Goal: Transaction & Acquisition: Subscribe to service/newsletter

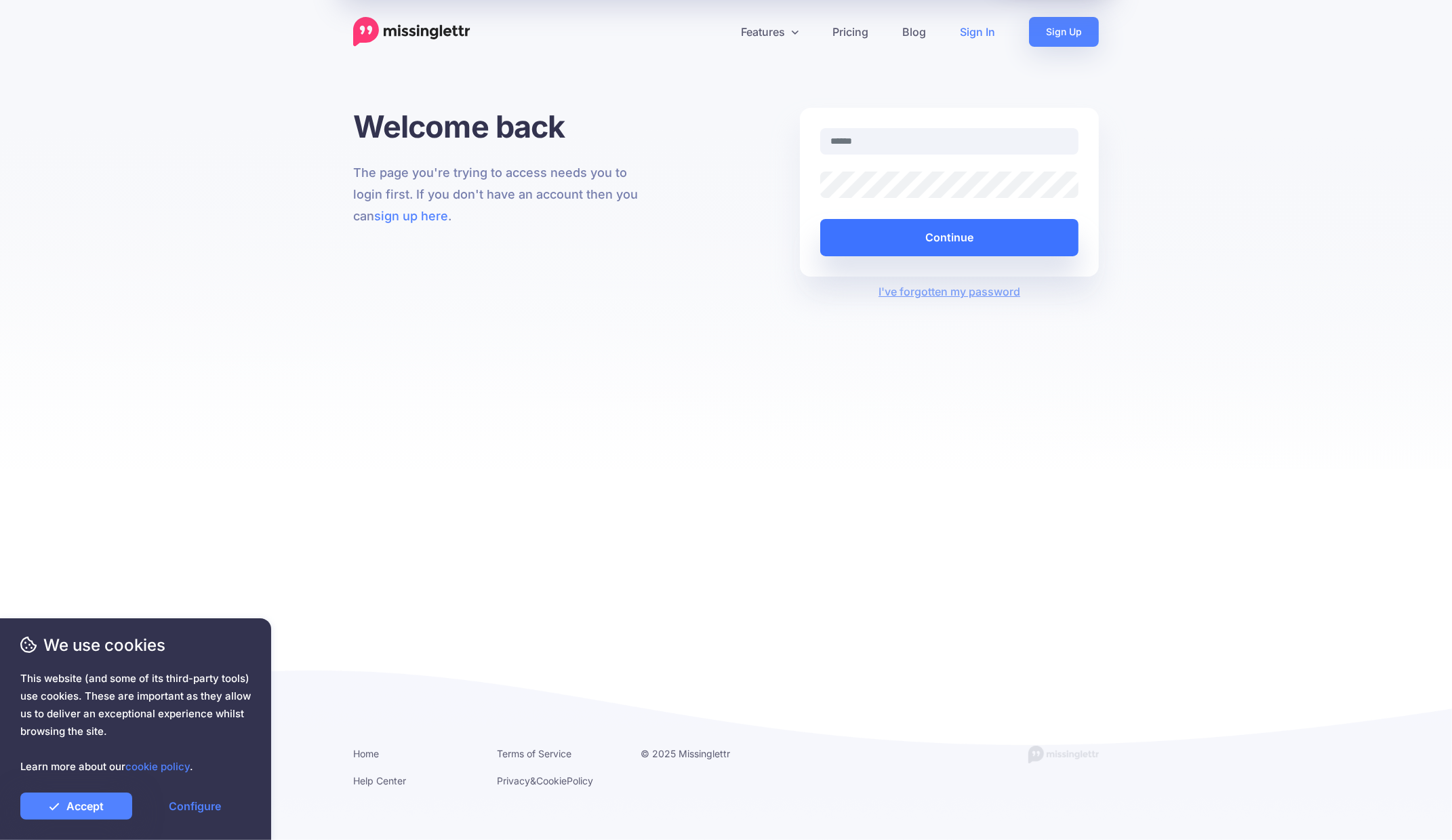
type input "**********"
click at [941, 239] on button "Continue" at bounding box center [949, 238] width 258 height 37
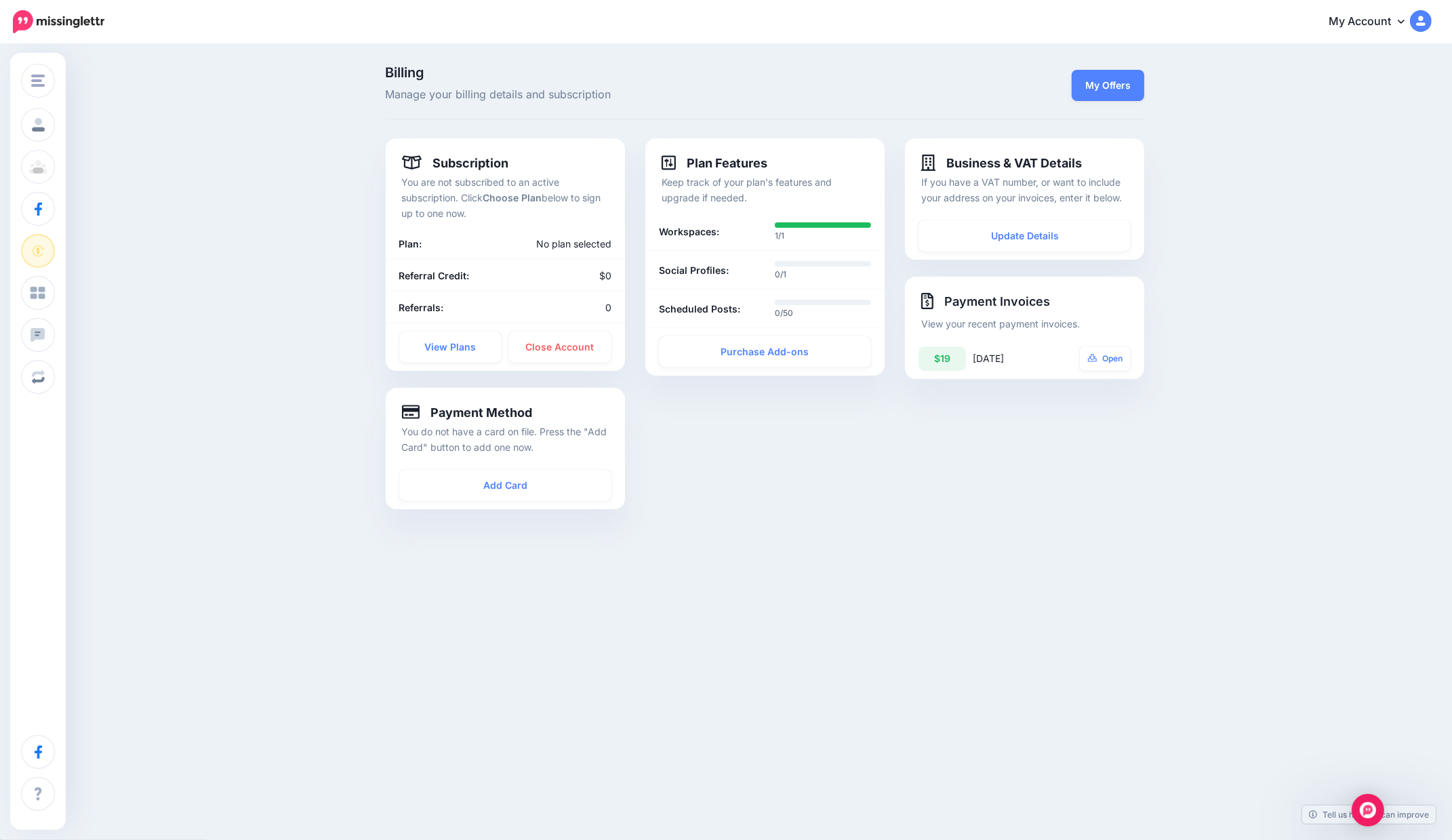
click at [1424, 21] on img at bounding box center [1421, 21] width 22 height 22
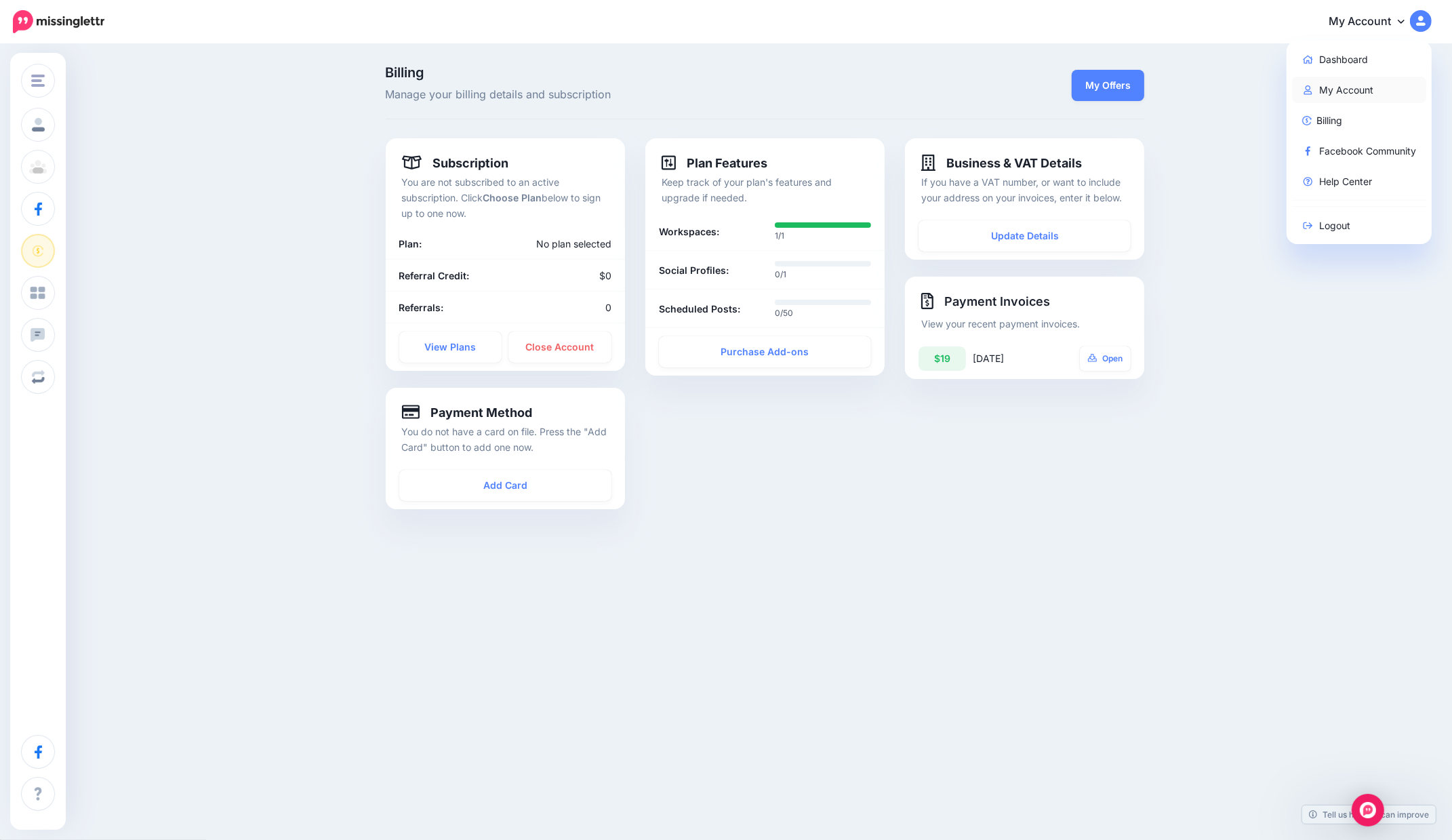
click at [1340, 91] on link "My Account" at bounding box center [1359, 89] width 135 height 26
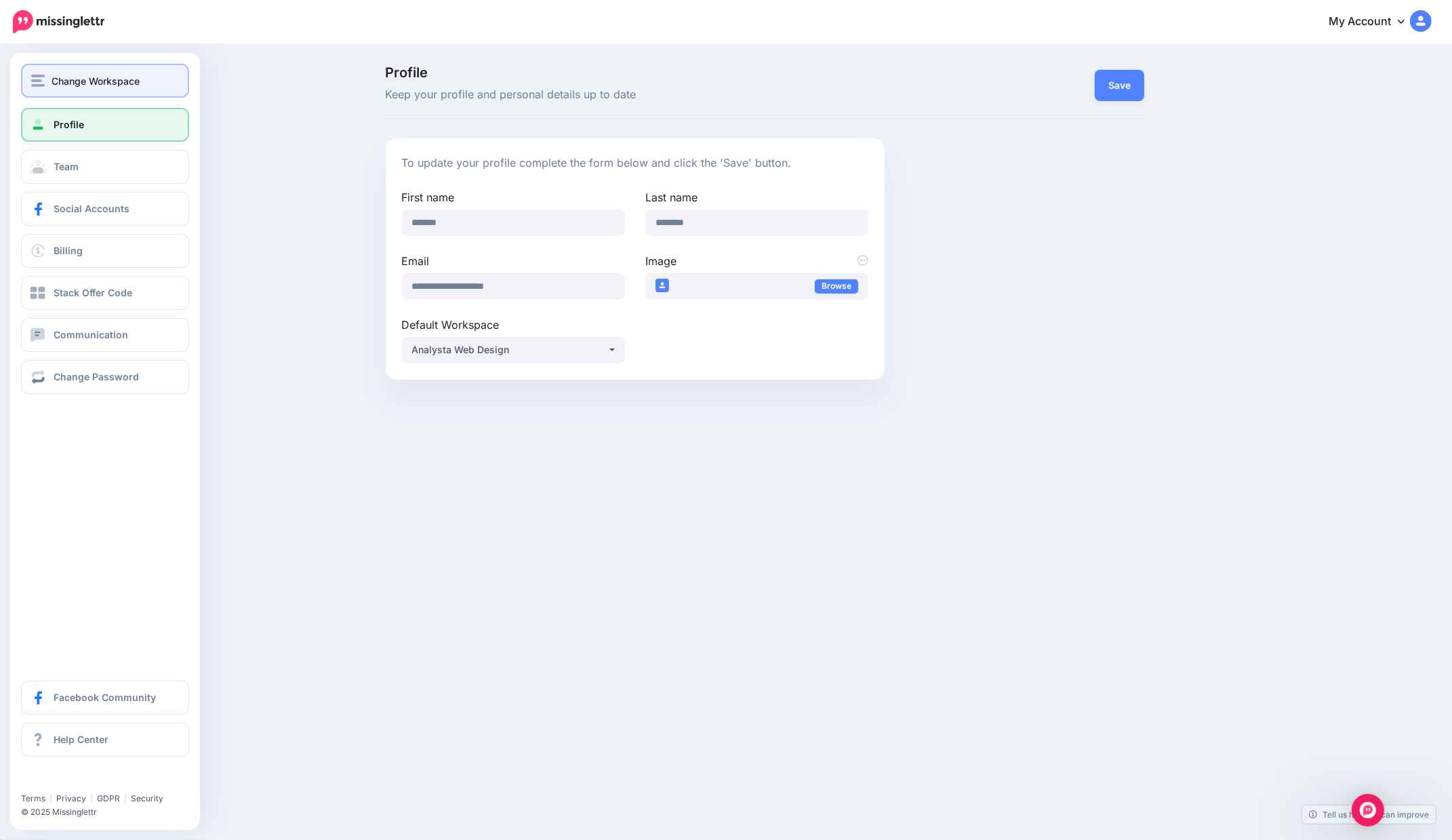
click at [61, 80] on span "Change Workspace" at bounding box center [95, 81] width 88 height 16
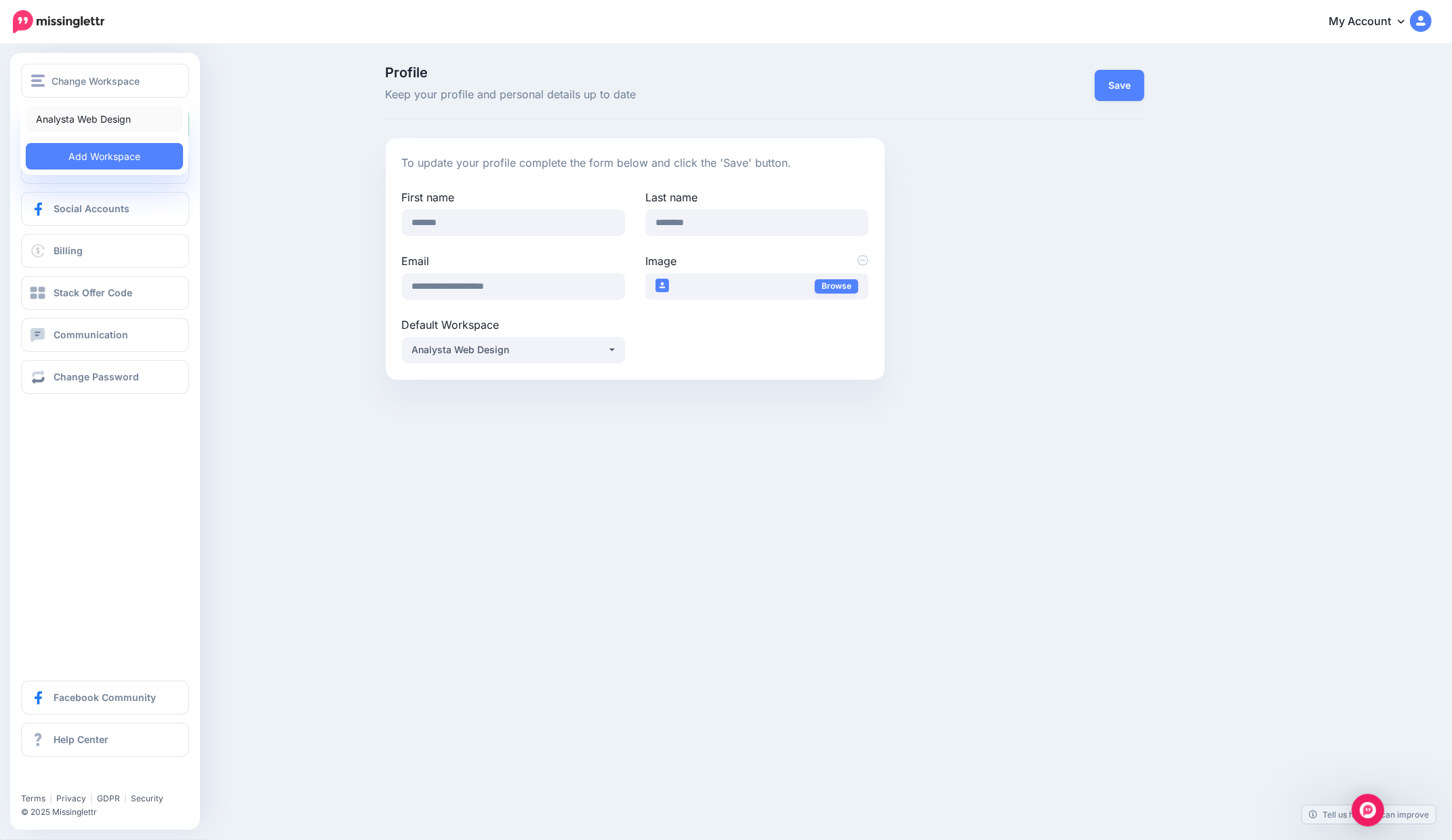
click at [83, 121] on link "Analysta Web Design" at bounding box center [104, 119] width 157 height 26
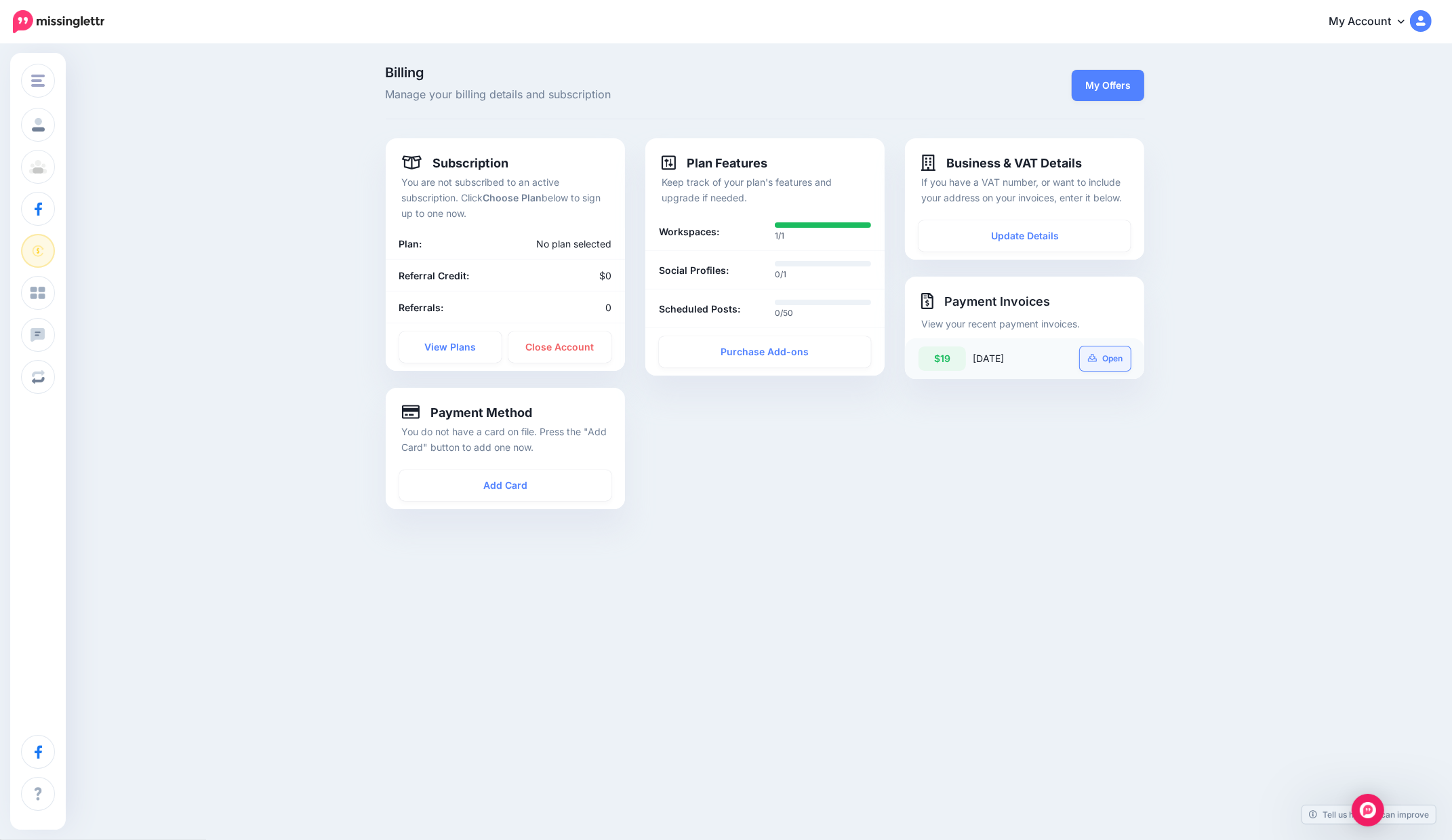
click at [1099, 359] on link "Open" at bounding box center [1105, 358] width 52 height 25
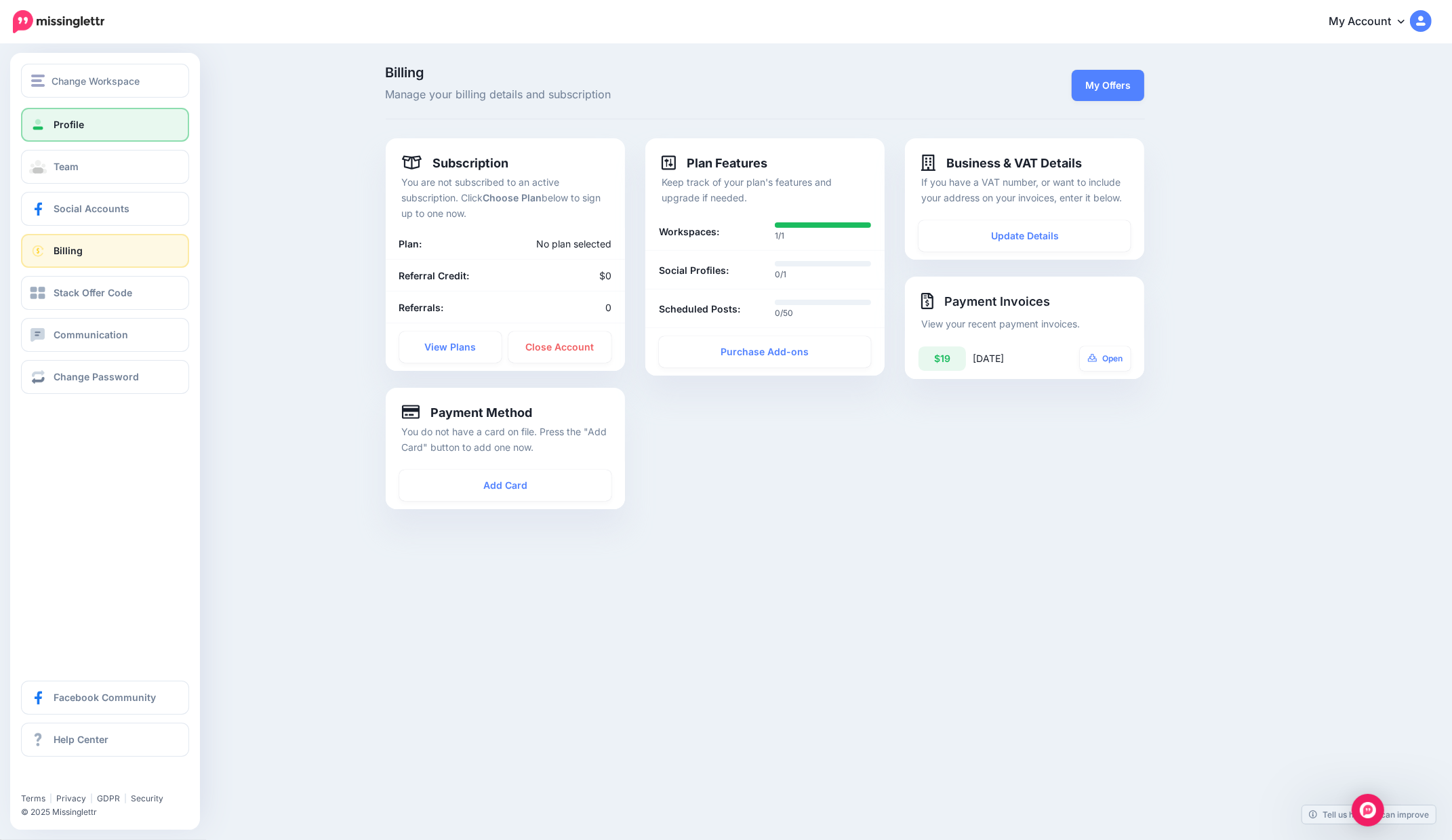
click at [55, 120] on span "Profile" at bounding box center [69, 124] width 30 height 11
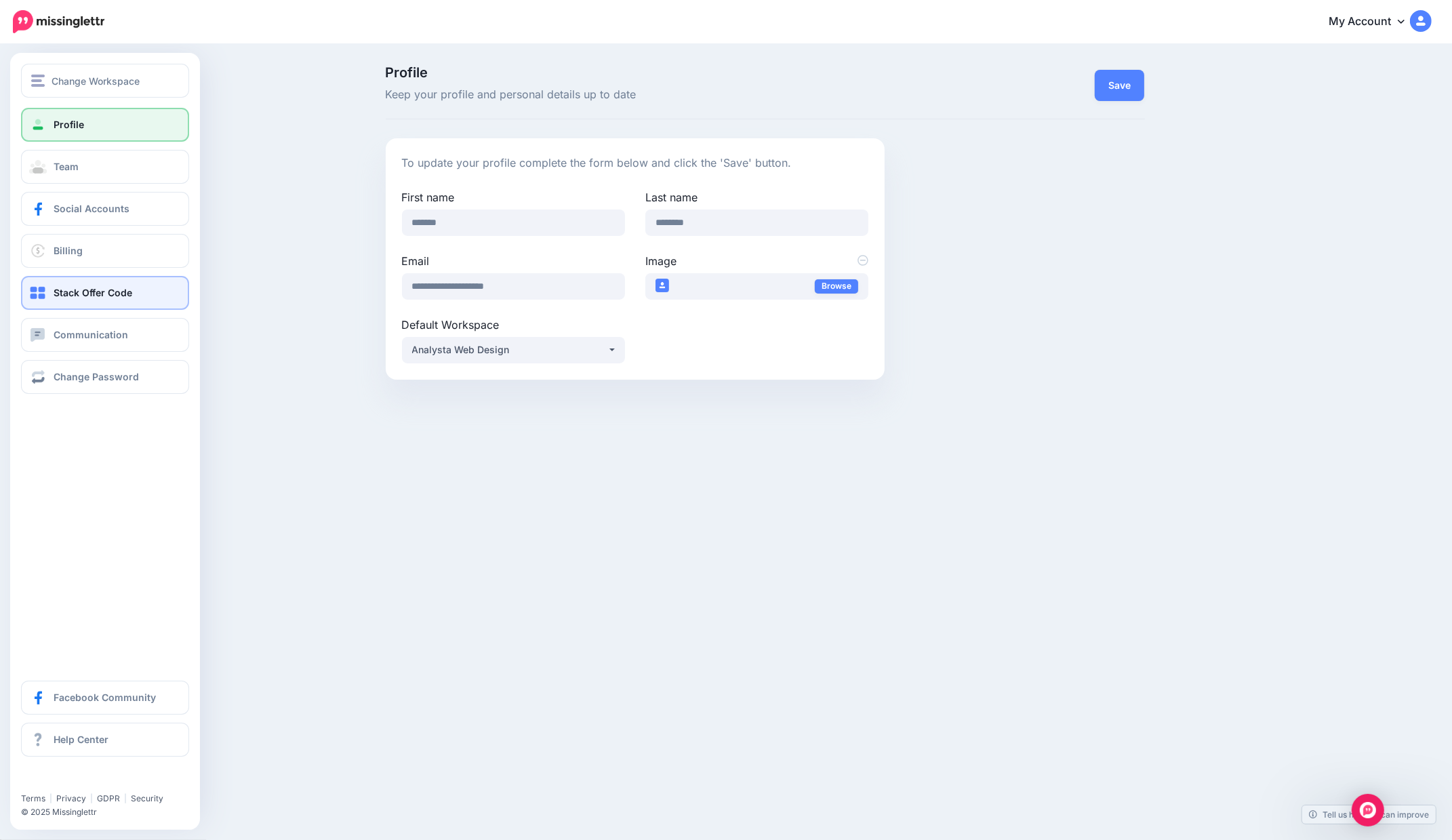
click at [76, 293] on span "Stack Offer Code" at bounding box center [93, 292] width 79 height 11
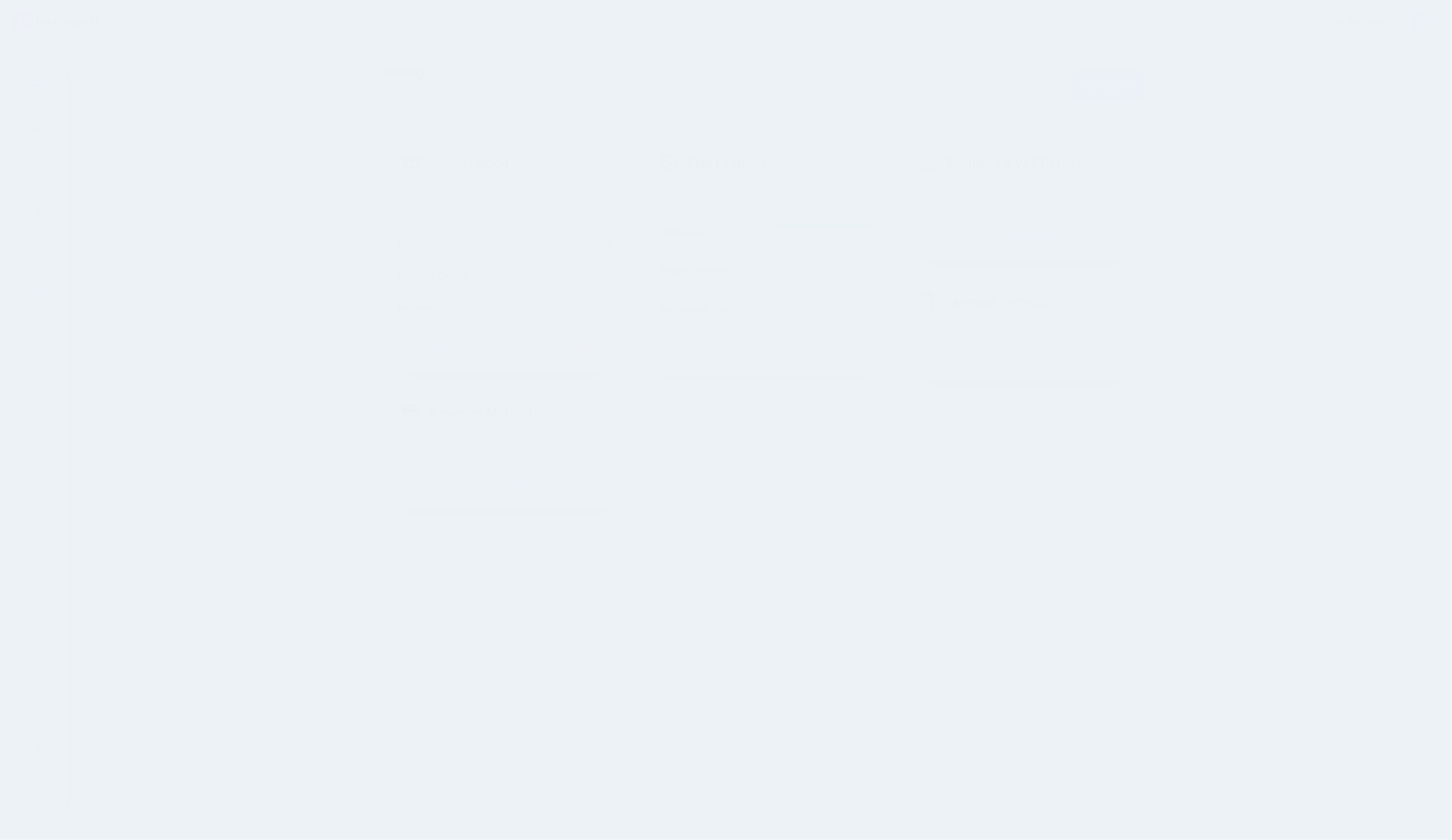
click at [28, 14] on img at bounding box center [58, 21] width 91 height 23
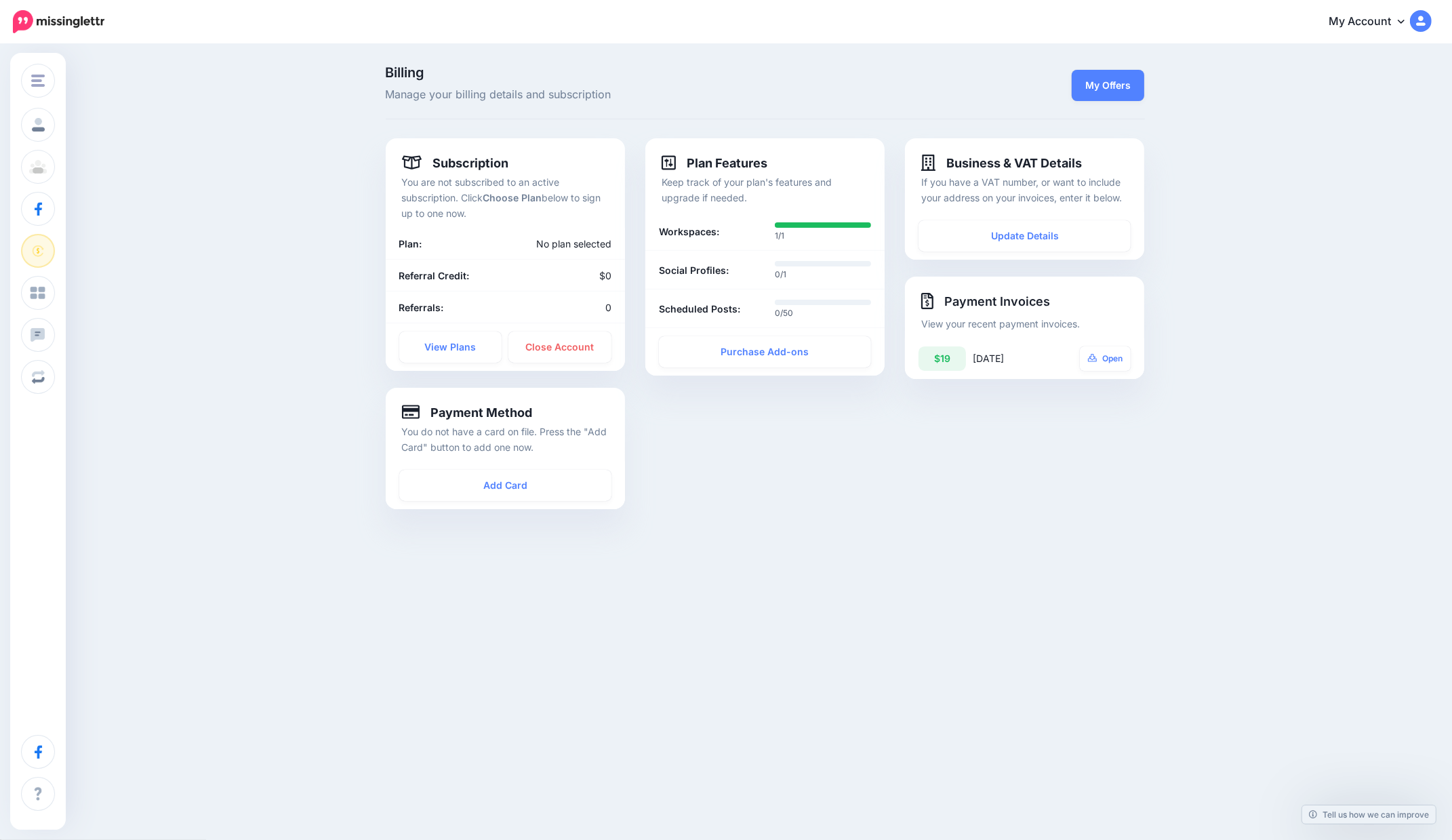
click at [28, 13] on img at bounding box center [58, 21] width 91 height 23
click at [446, 352] on link "View Plans" at bounding box center [451, 347] width 103 height 31
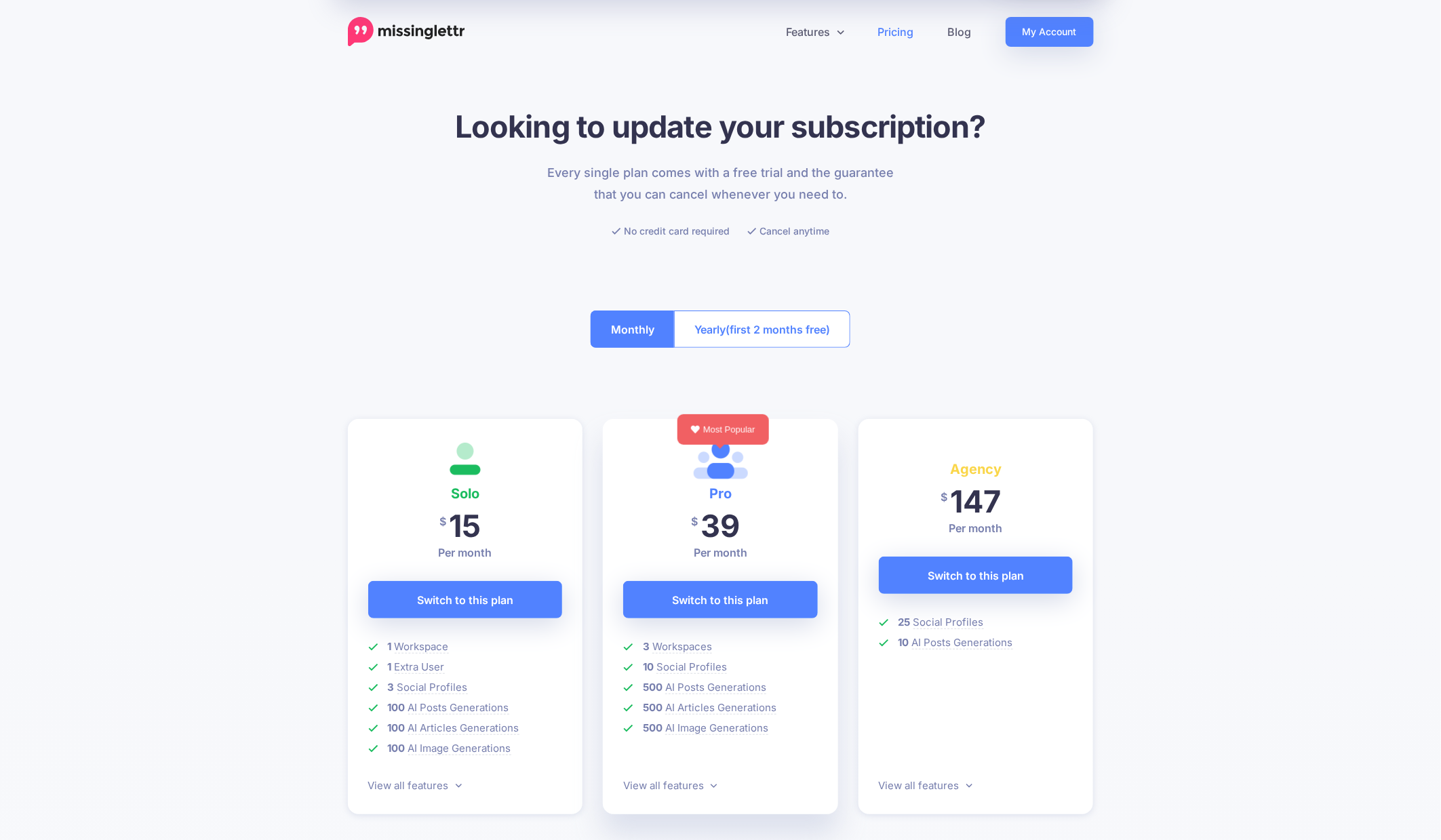
scroll to position [7, 0]
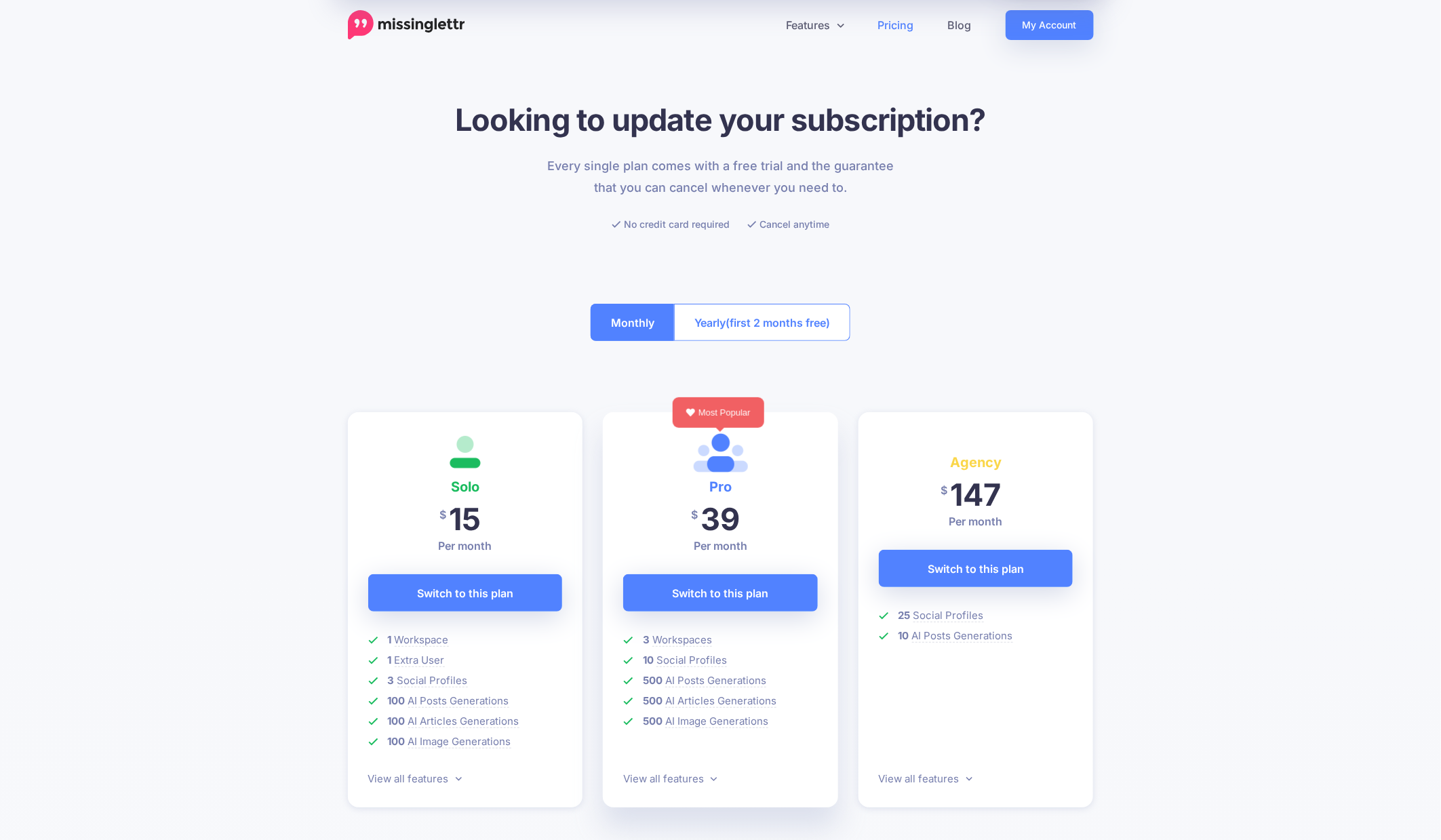
click at [731, 321] on span "(first 2 months free)" at bounding box center [778, 322] width 105 height 22
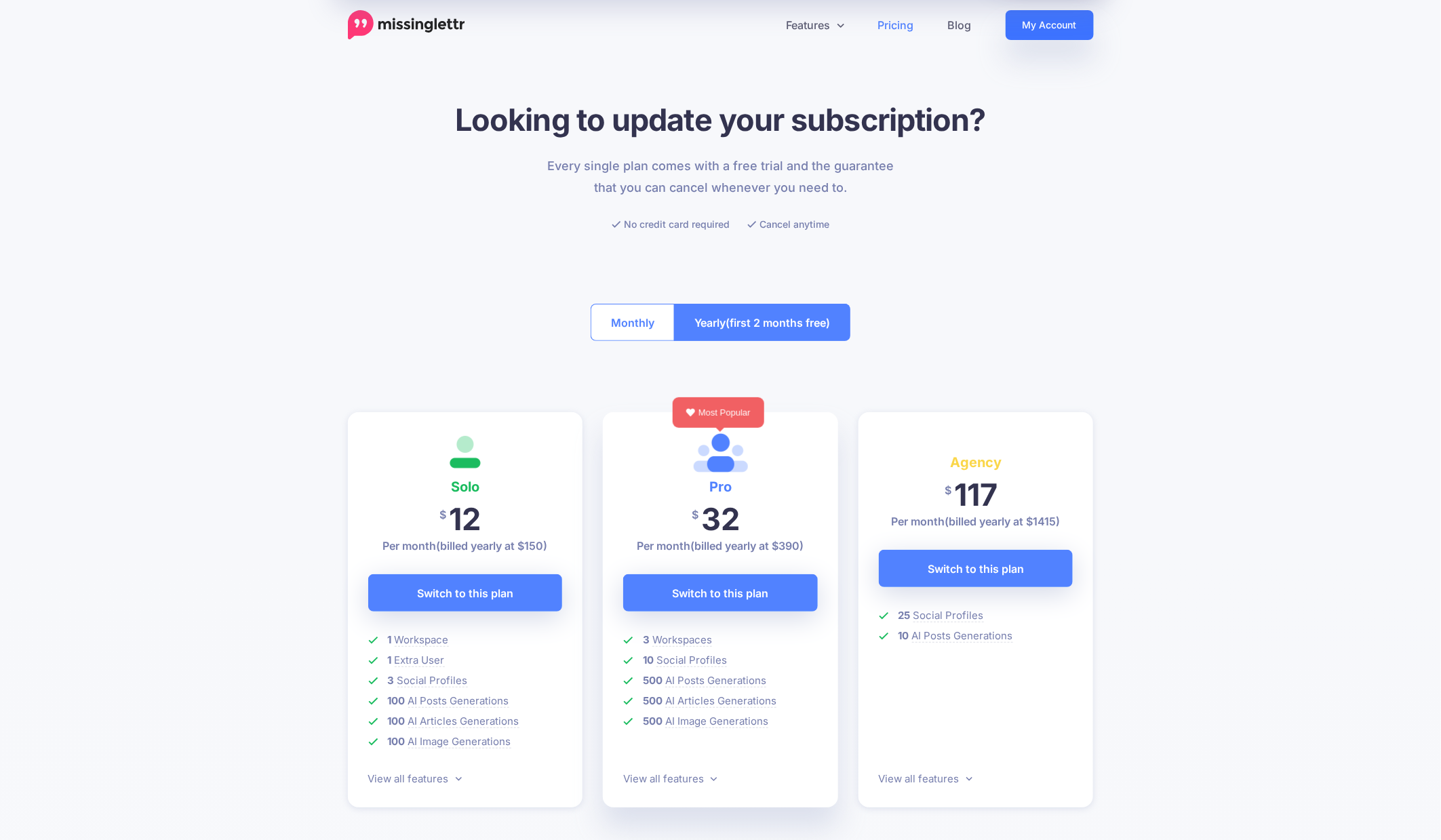
click at [1036, 30] on link "My Account" at bounding box center [1050, 25] width 88 height 30
